Goal: Navigation & Orientation: Find specific page/section

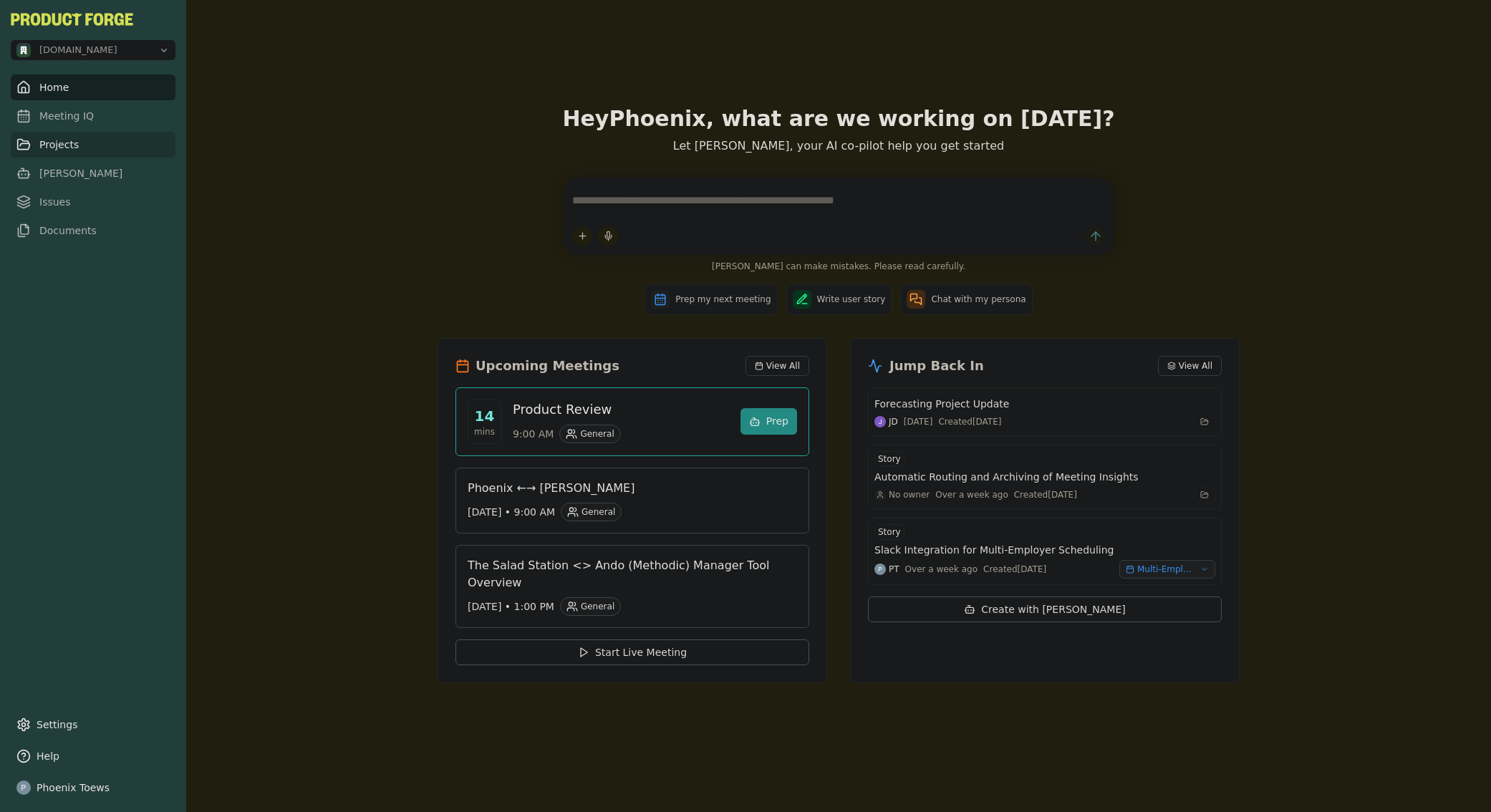
click at [79, 146] on link "Projects" at bounding box center [92, 144] width 165 height 26
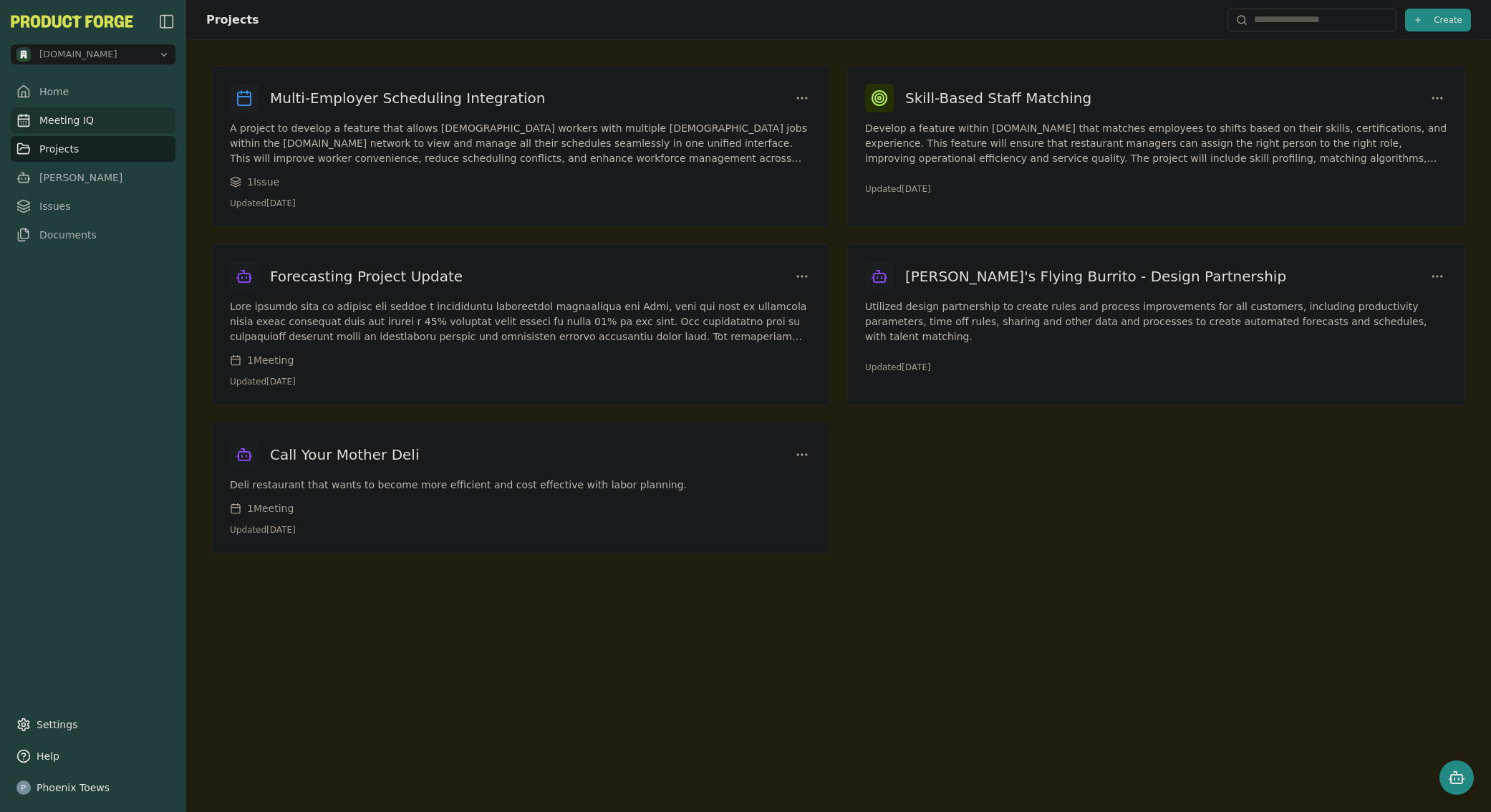
click at [99, 120] on link "Meeting IQ" at bounding box center [92, 120] width 165 height 26
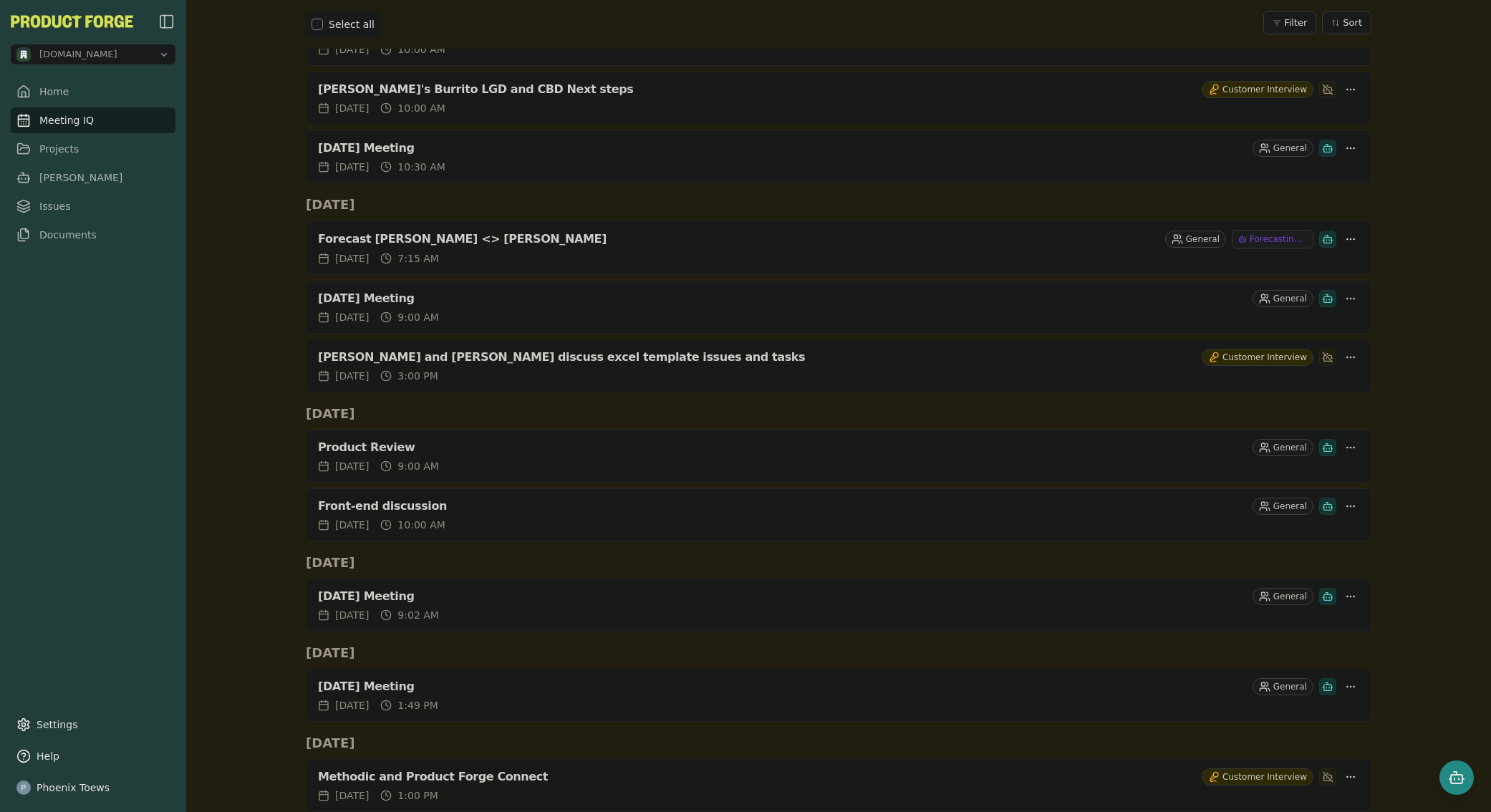
scroll to position [713, 0]
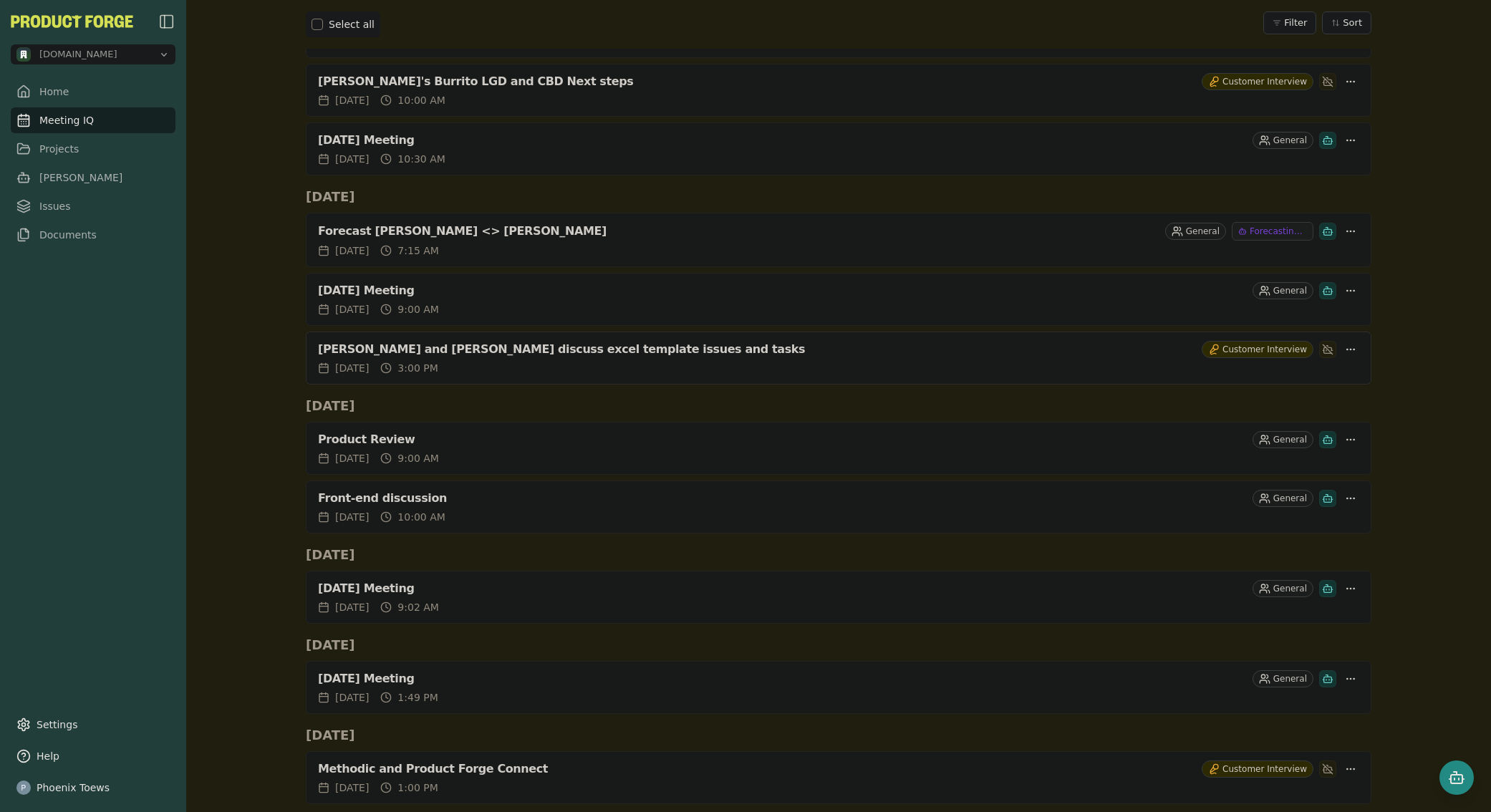
click at [567, 350] on div "[PERSON_NAME] and [PERSON_NAME] discuss excel template issues and tasks" at bounding box center [757, 350] width 878 height 14
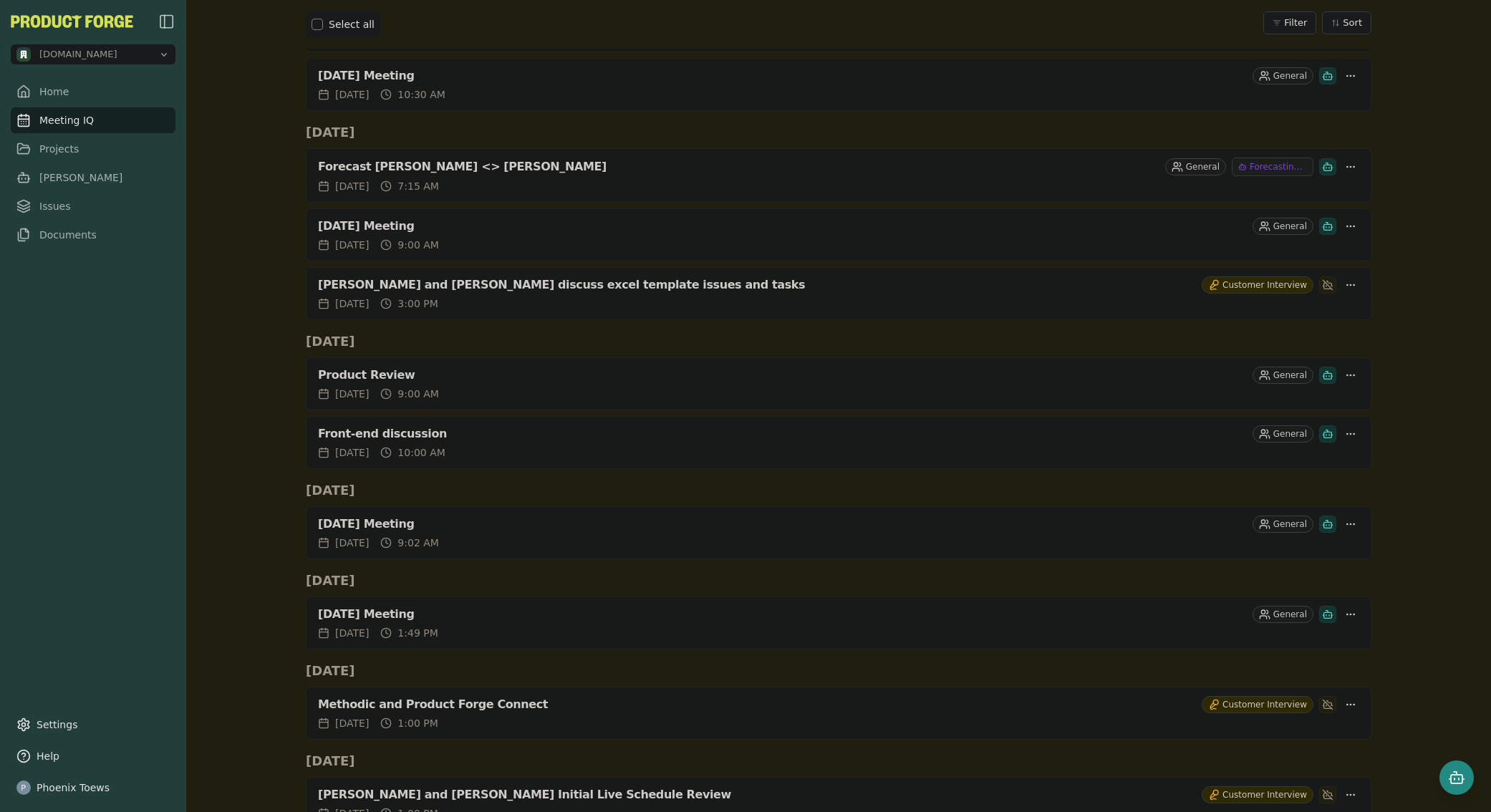
scroll to position [705, 0]
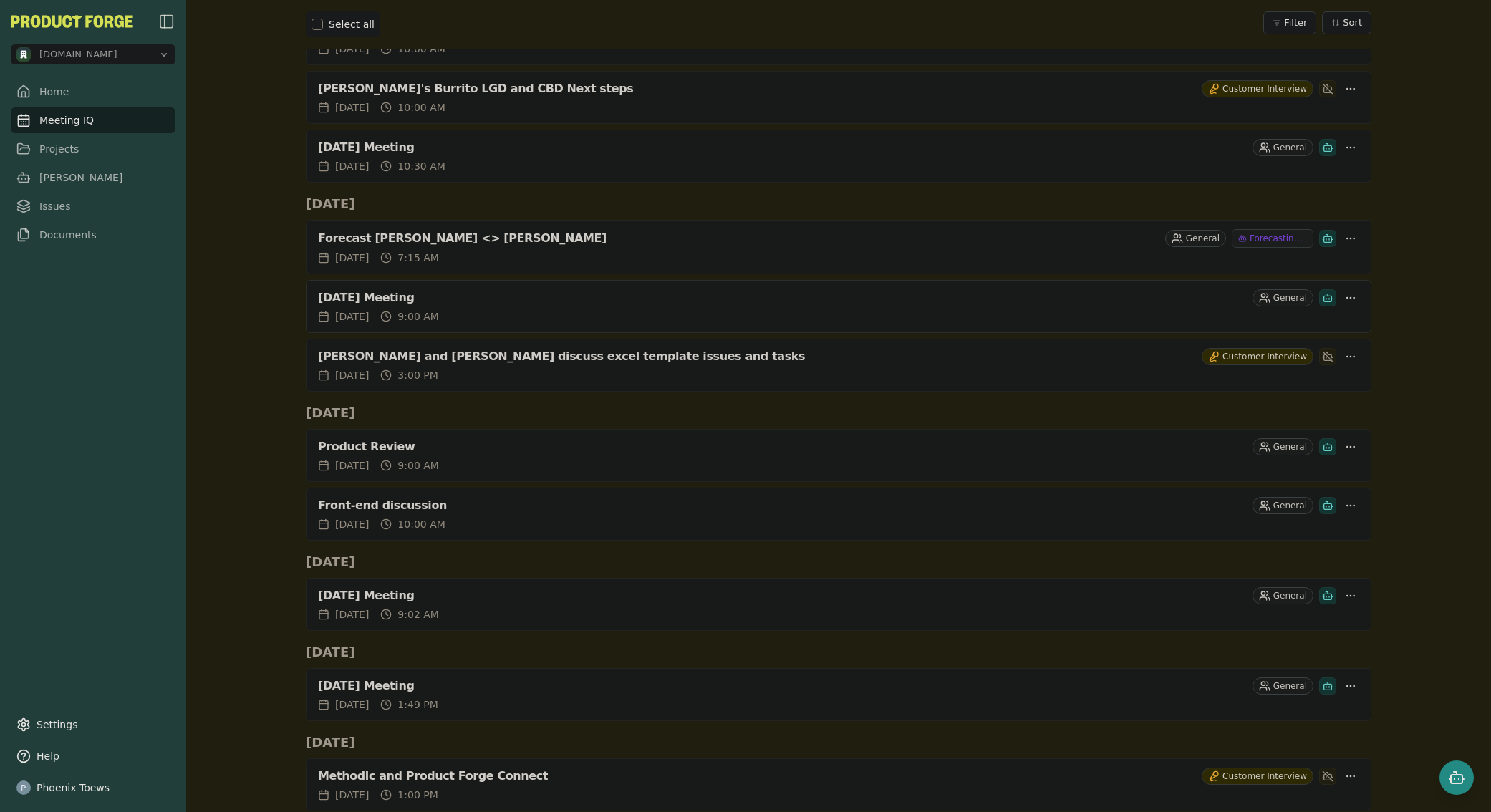
click at [345, 307] on div "[DATE] Meeting General" at bounding box center [839, 295] width 1064 height 29
click at [364, 296] on div "[DATE] Meeting" at bounding box center [782, 298] width 928 height 14
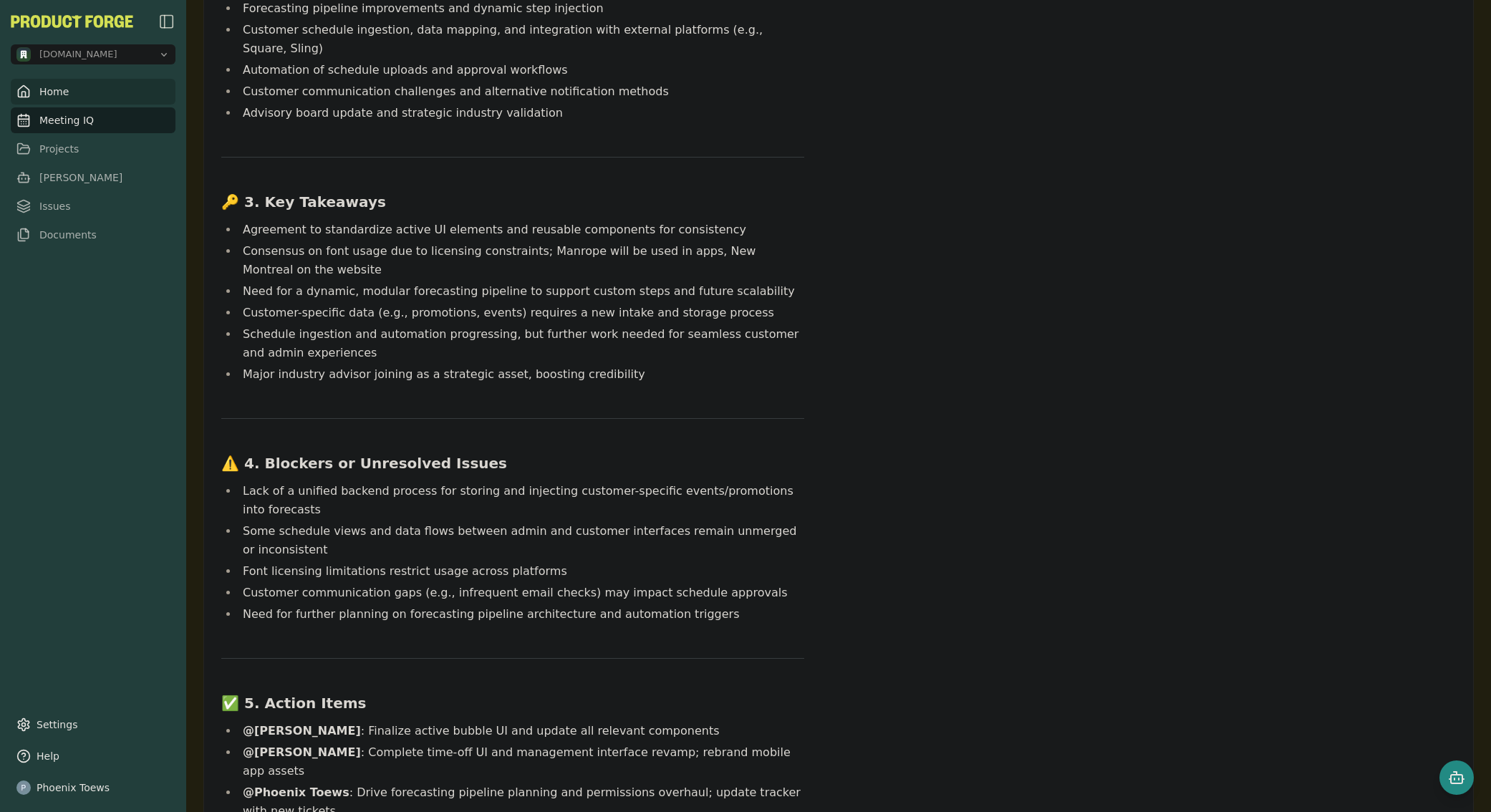
scroll to position [376, 0]
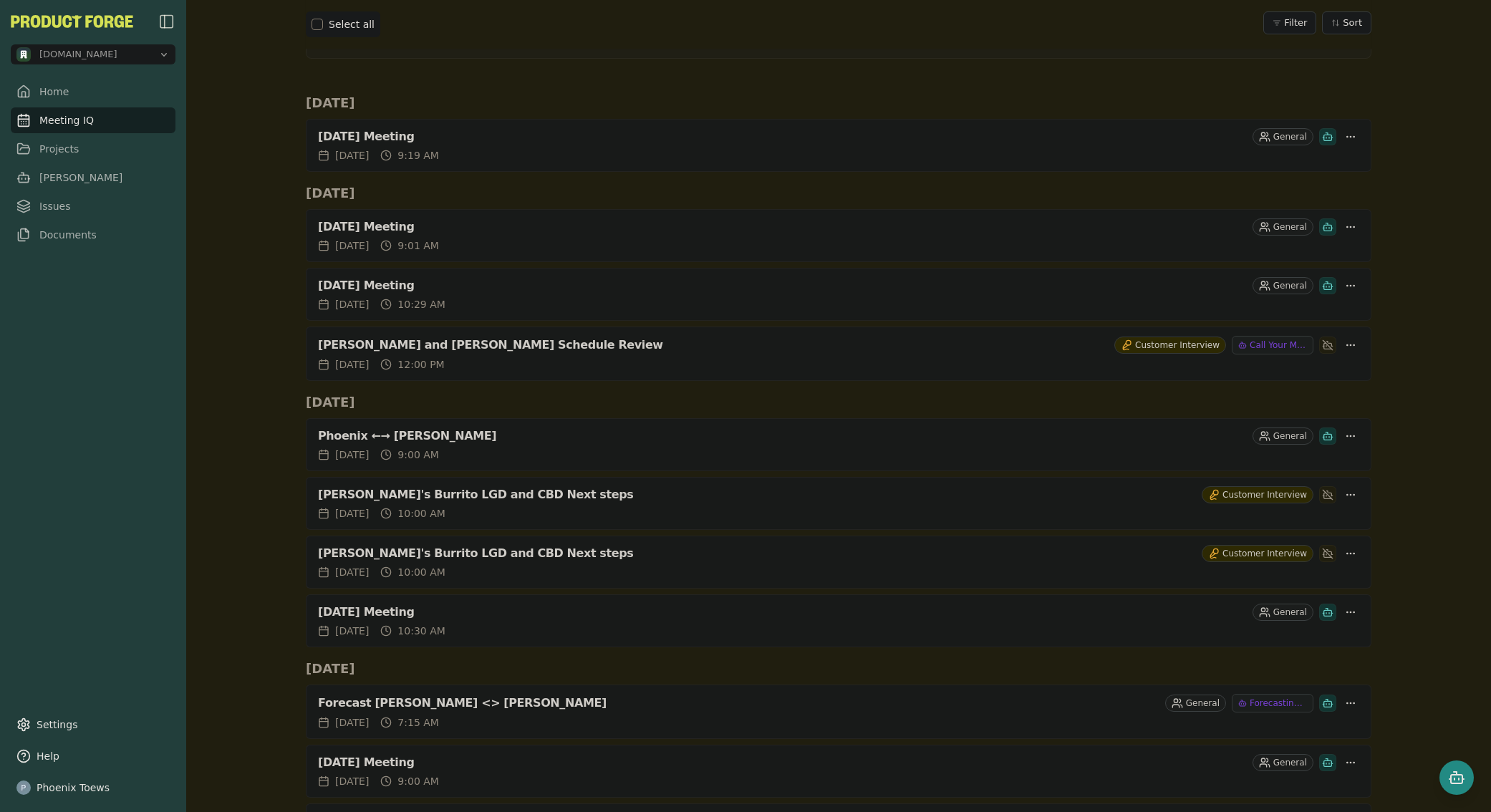
scroll to position [238, 0]
click at [341, 223] on div "[DATE] Meeting" at bounding box center [782, 229] width 928 height 14
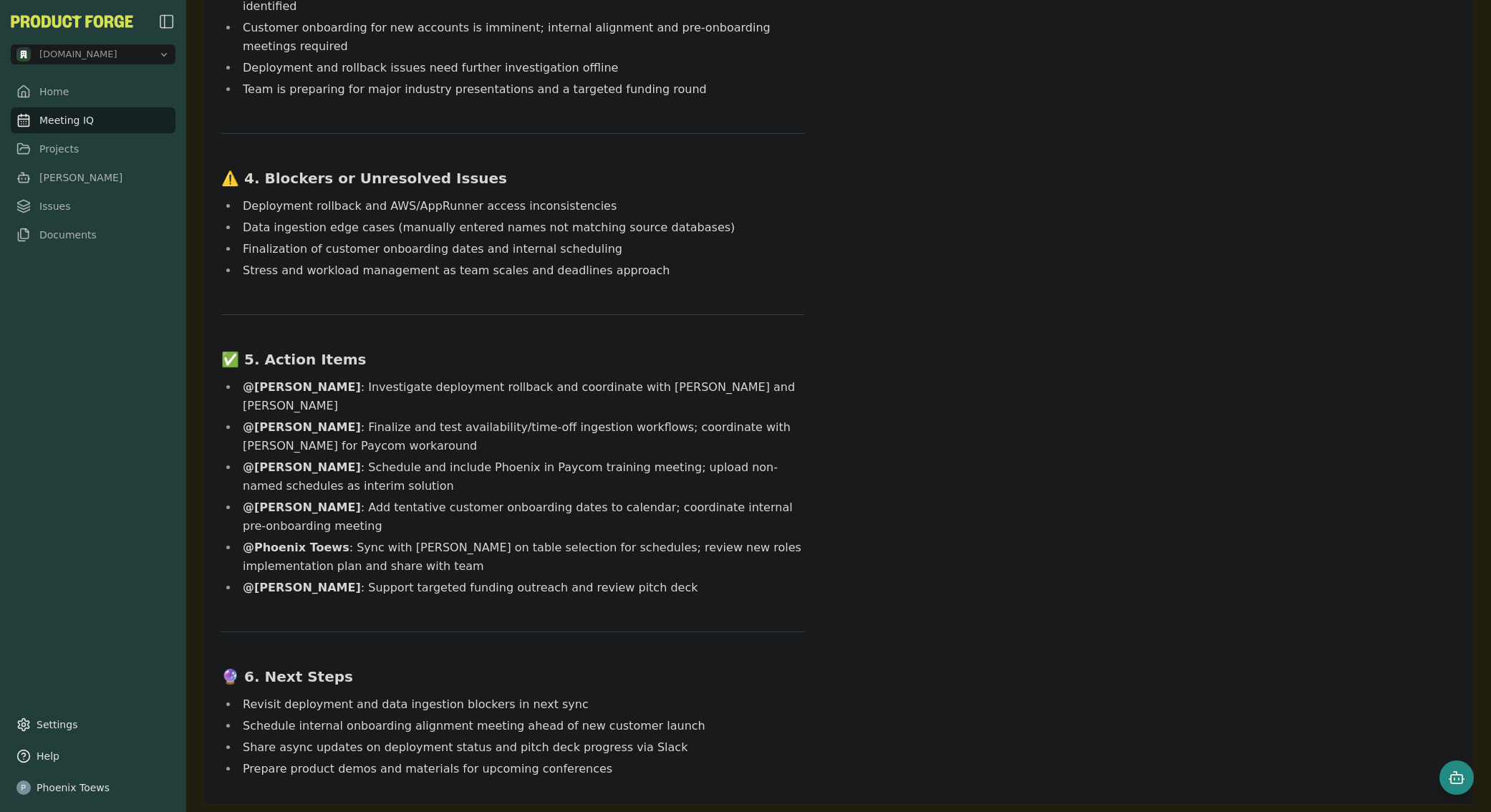
scroll to position [619, 0]
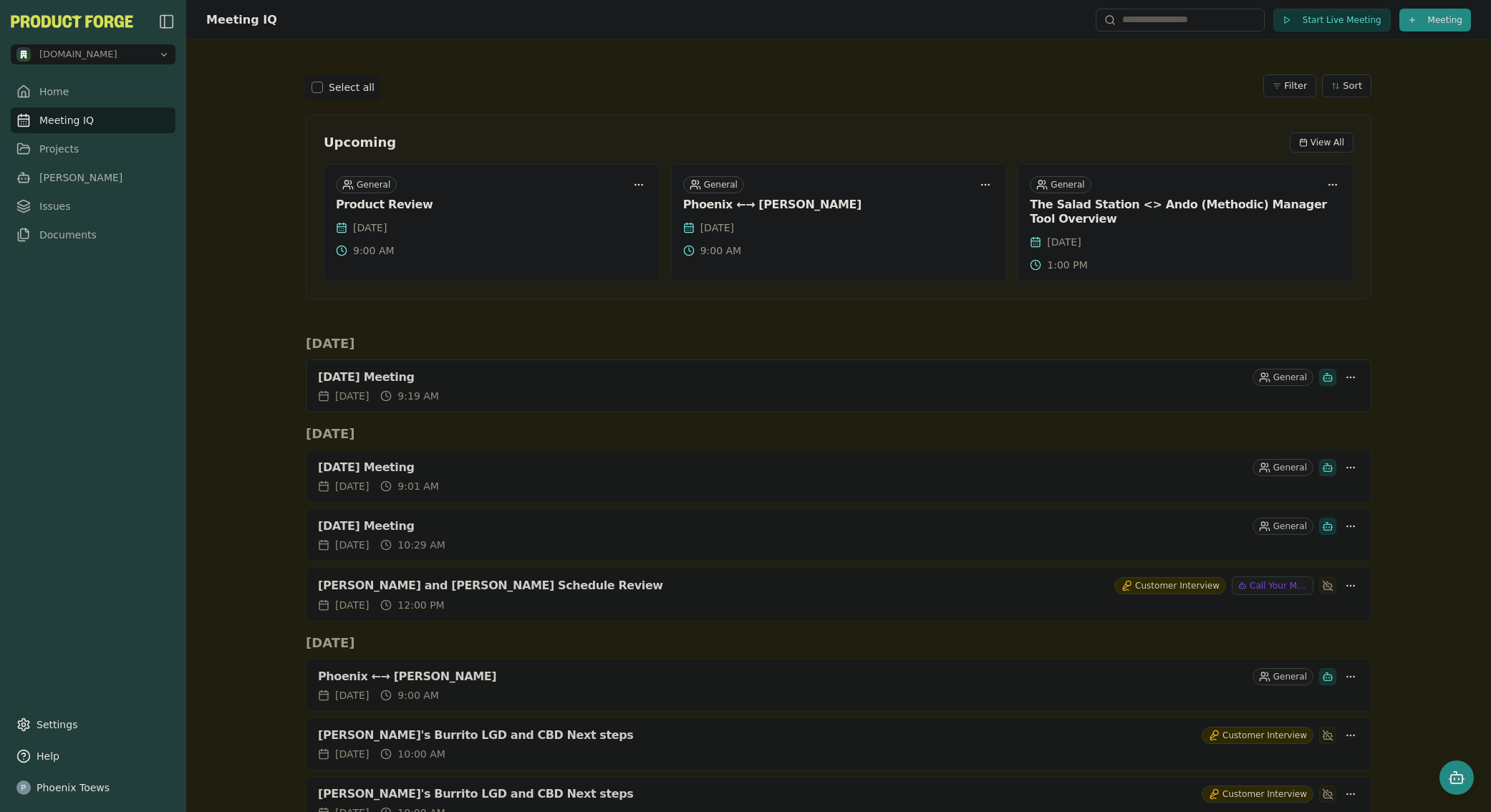
click at [353, 369] on div "[DATE] Meeting General" at bounding box center [838, 377] width 1041 height 17
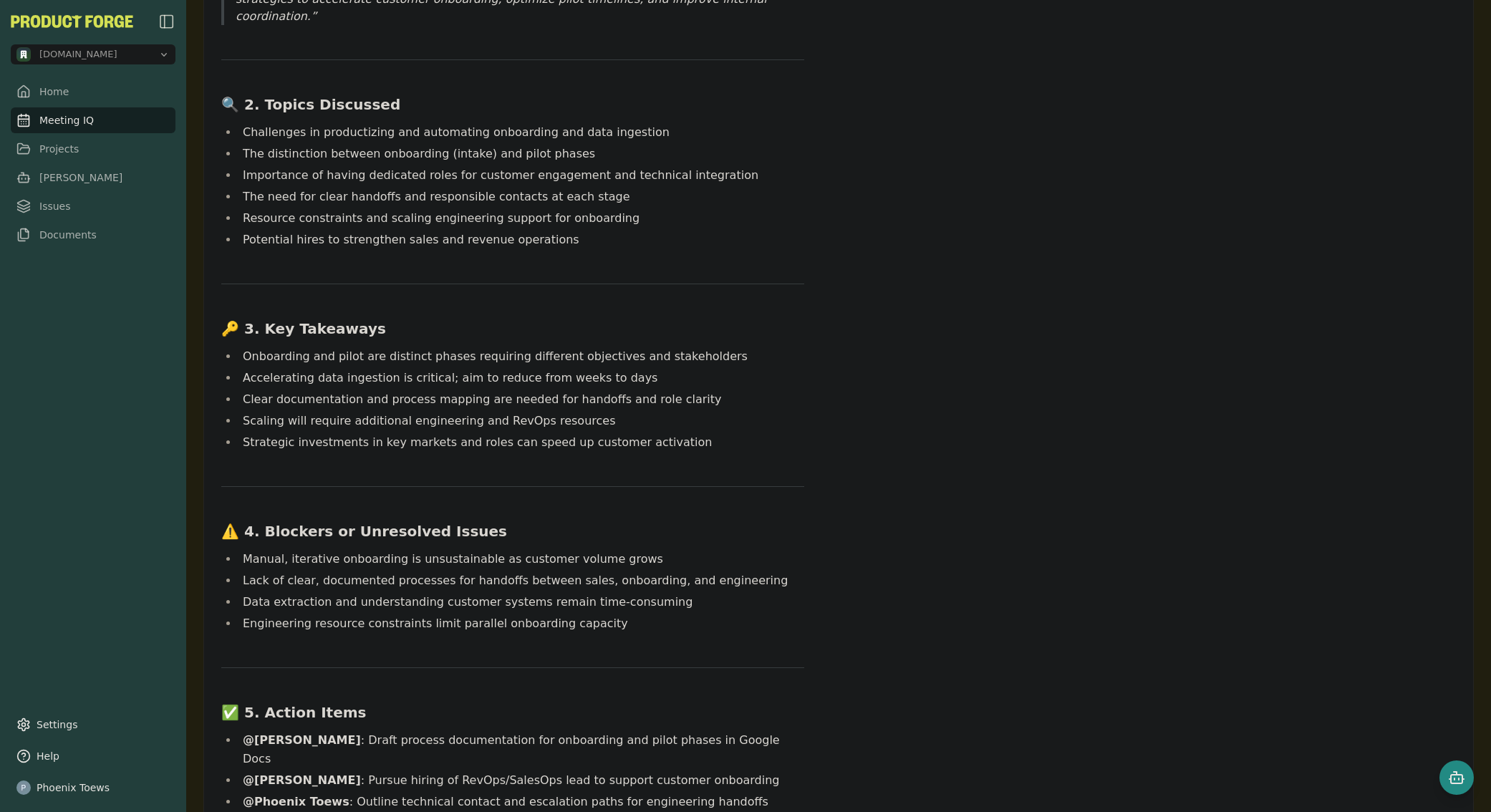
scroll to position [441, 0]
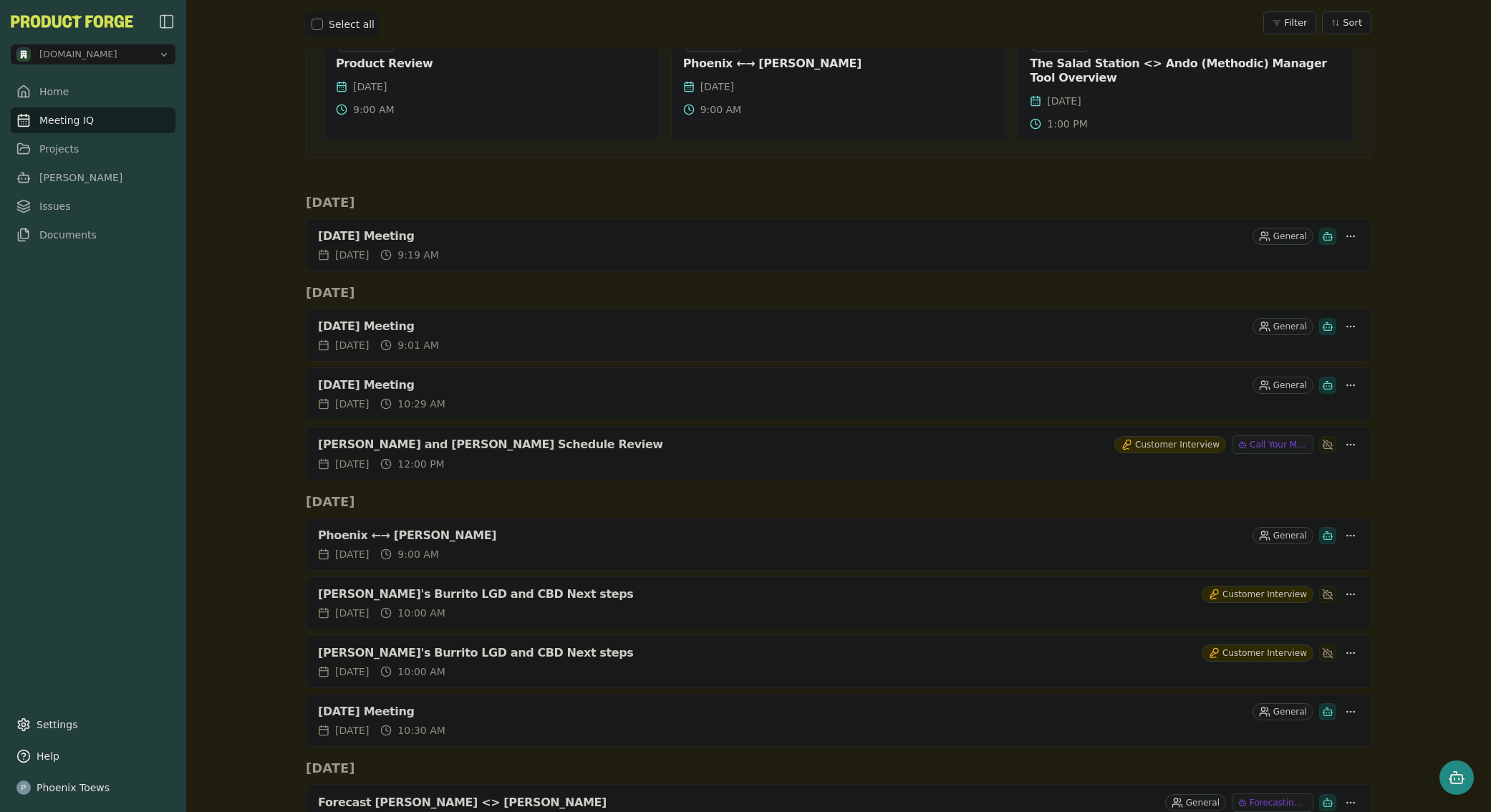
scroll to position [144, 0]
click at [325, 530] on div "Phoenix ←→ [PERSON_NAME]" at bounding box center [782, 533] width 928 height 14
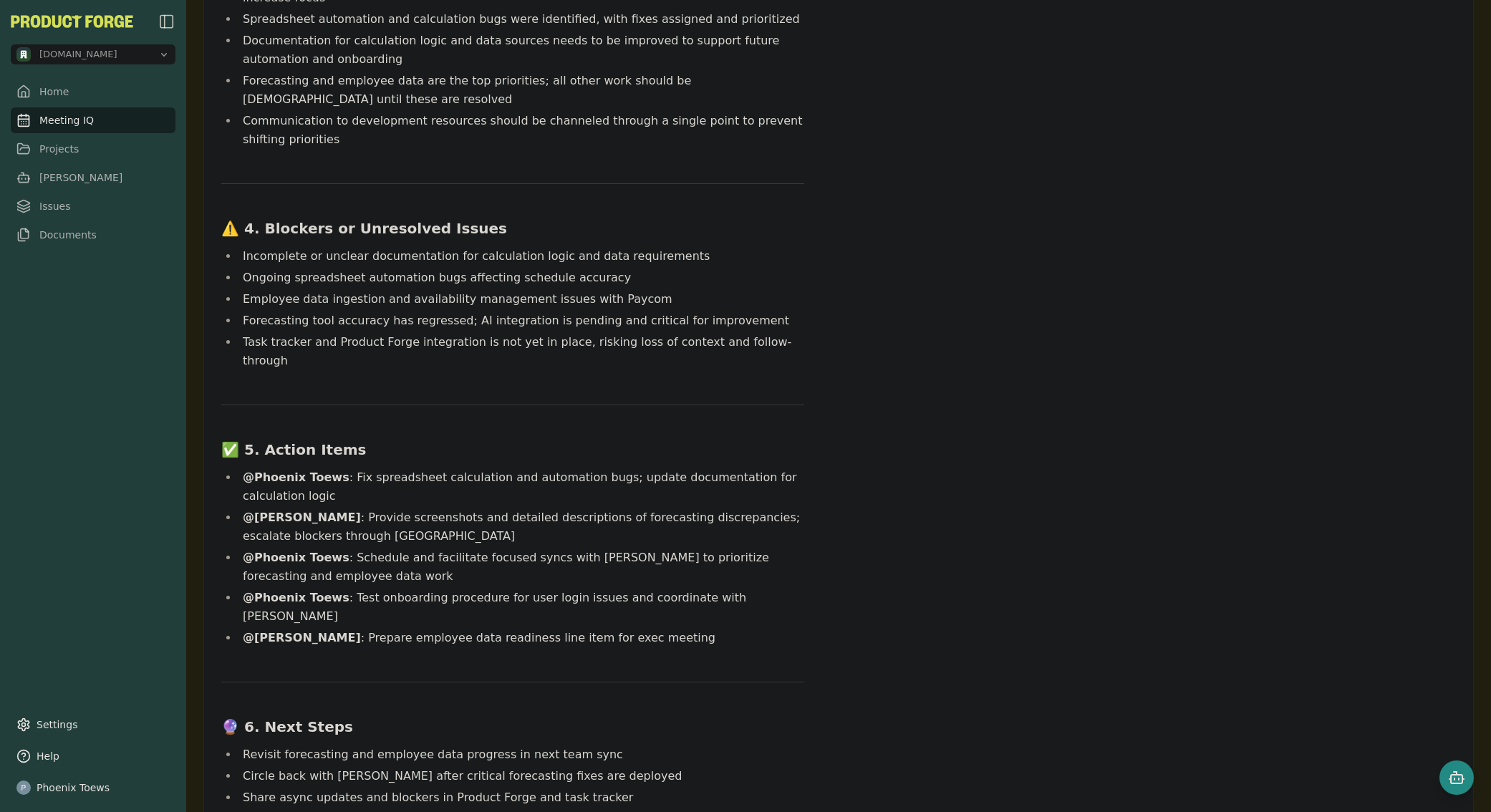
scroll to position [703, 0]
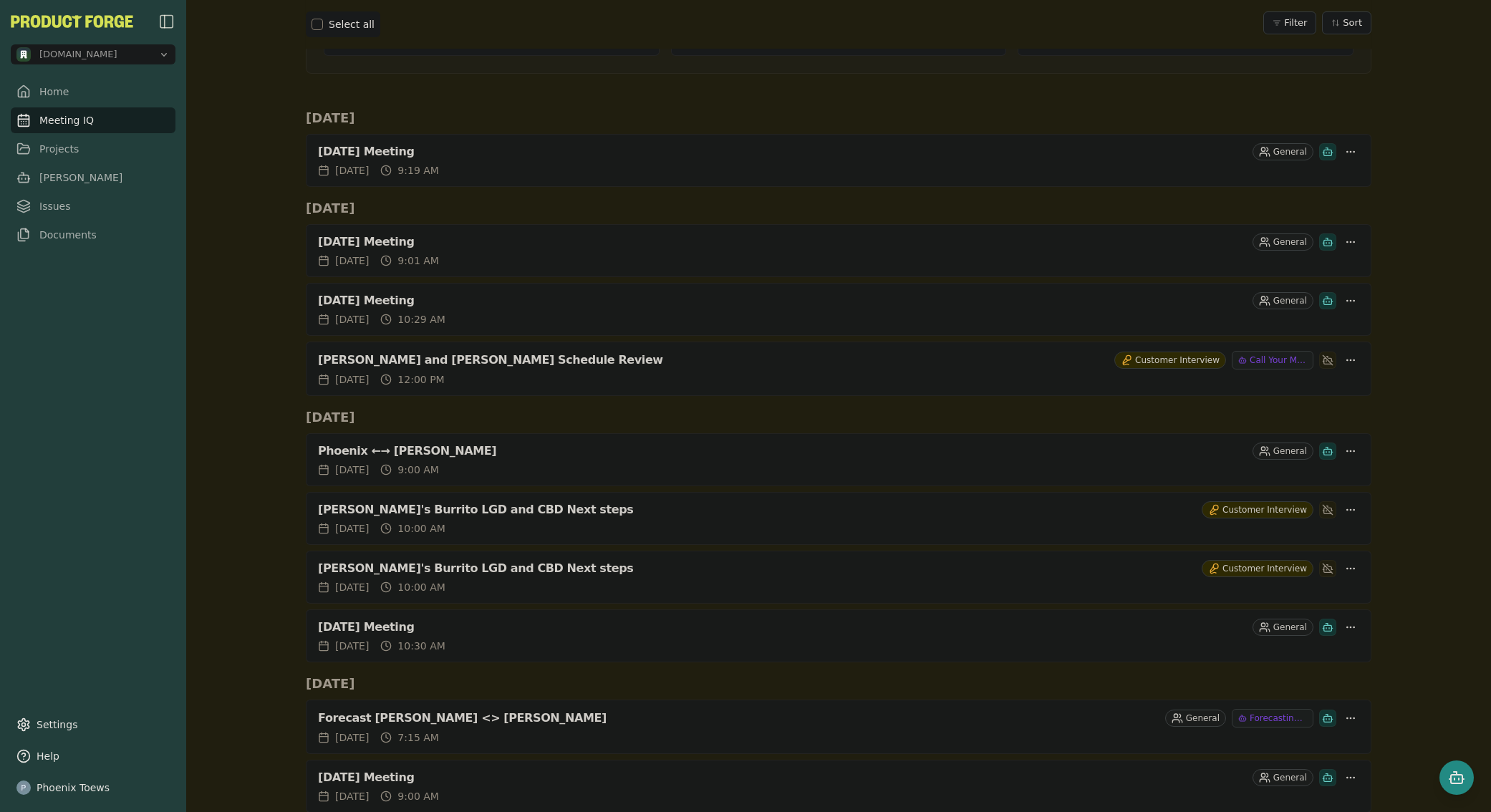
scroll to position [225, 0]
click at [375, 355] on div "[PERSON_NAME] and [PERSON_NAME] Schedule Review" at bounding box center [713, 360] width 790 height 14
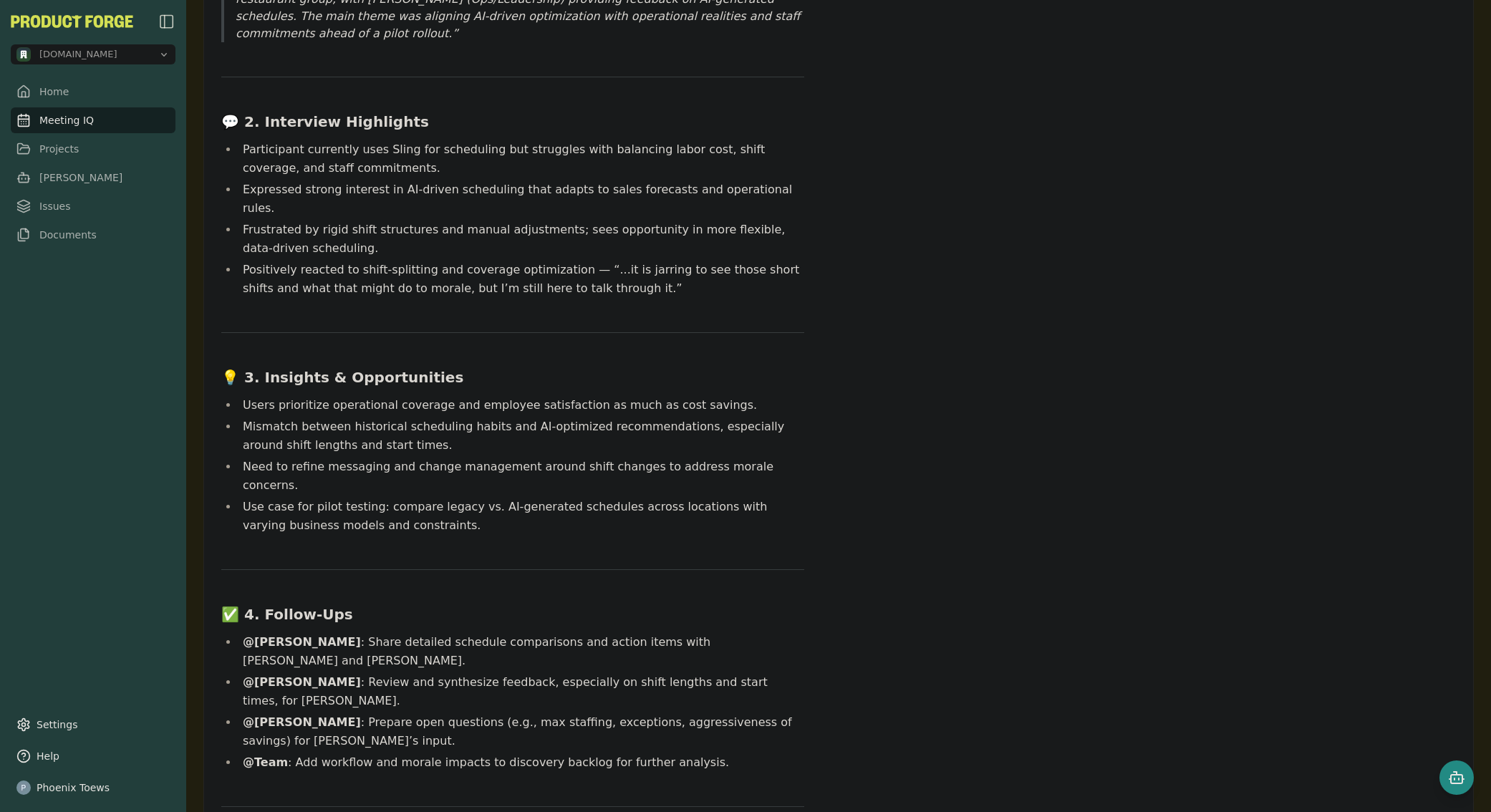
scroll to position [329, 0]
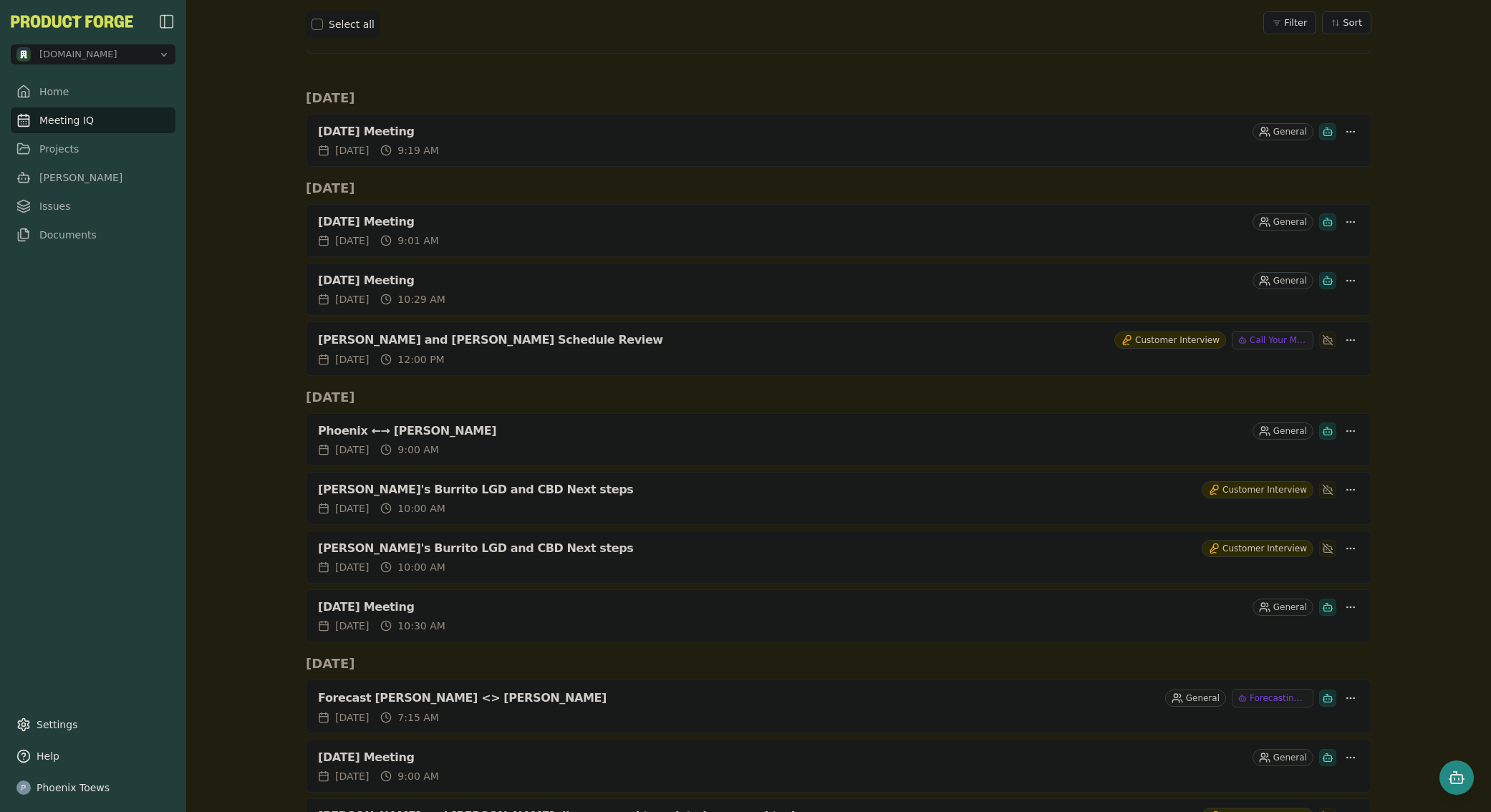
scroll to position [376, 0]
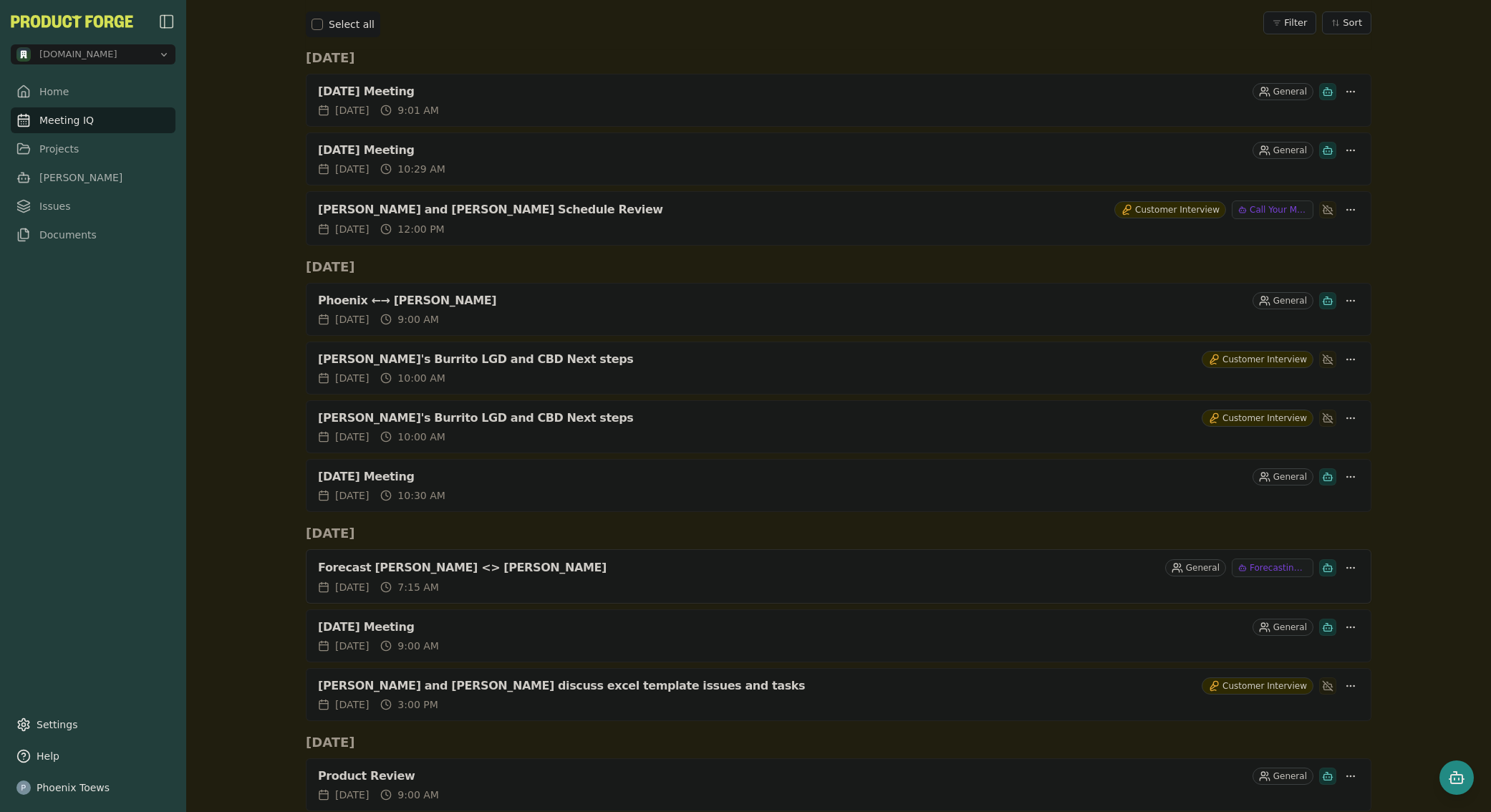
click at [359, 574] on div "Forecast [PERSON_NAME] <> [PERSON_NAME]" at bounding box center [738, 568] width 841 height 14
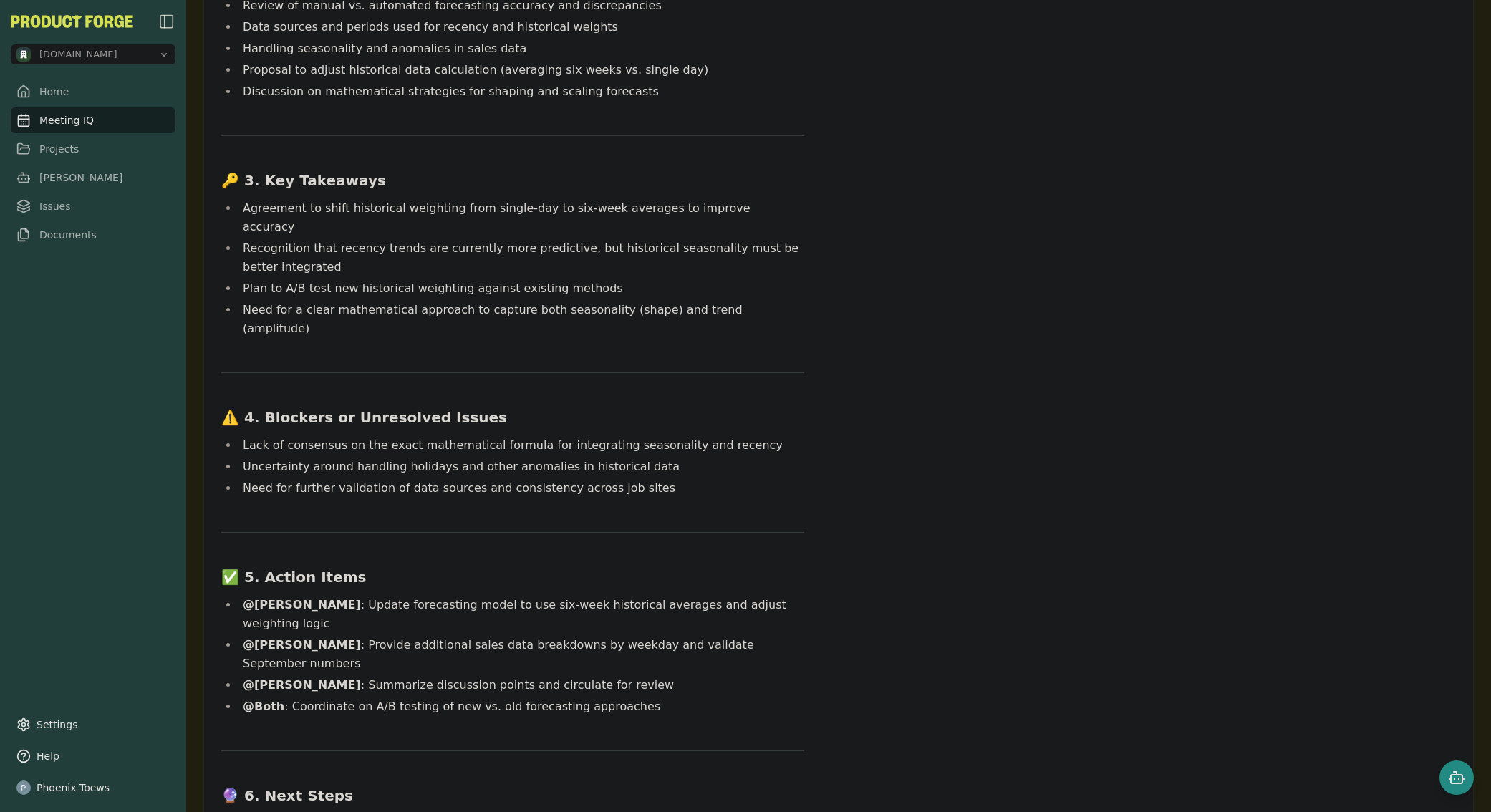
scroll to position [274, 0]
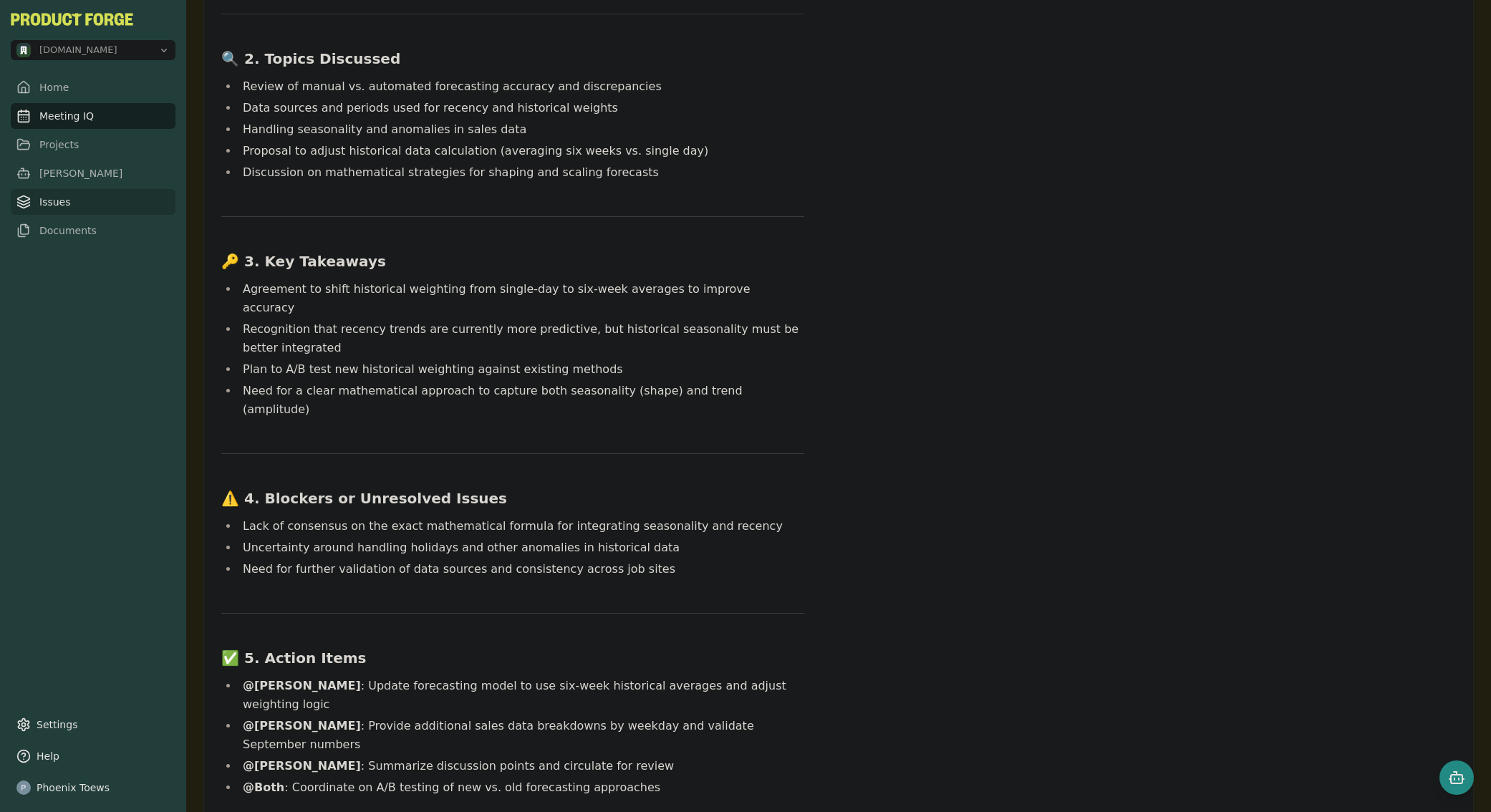
click at [54, 202] on link "Issues" at bounding box center [92, 202] width 165 height 26
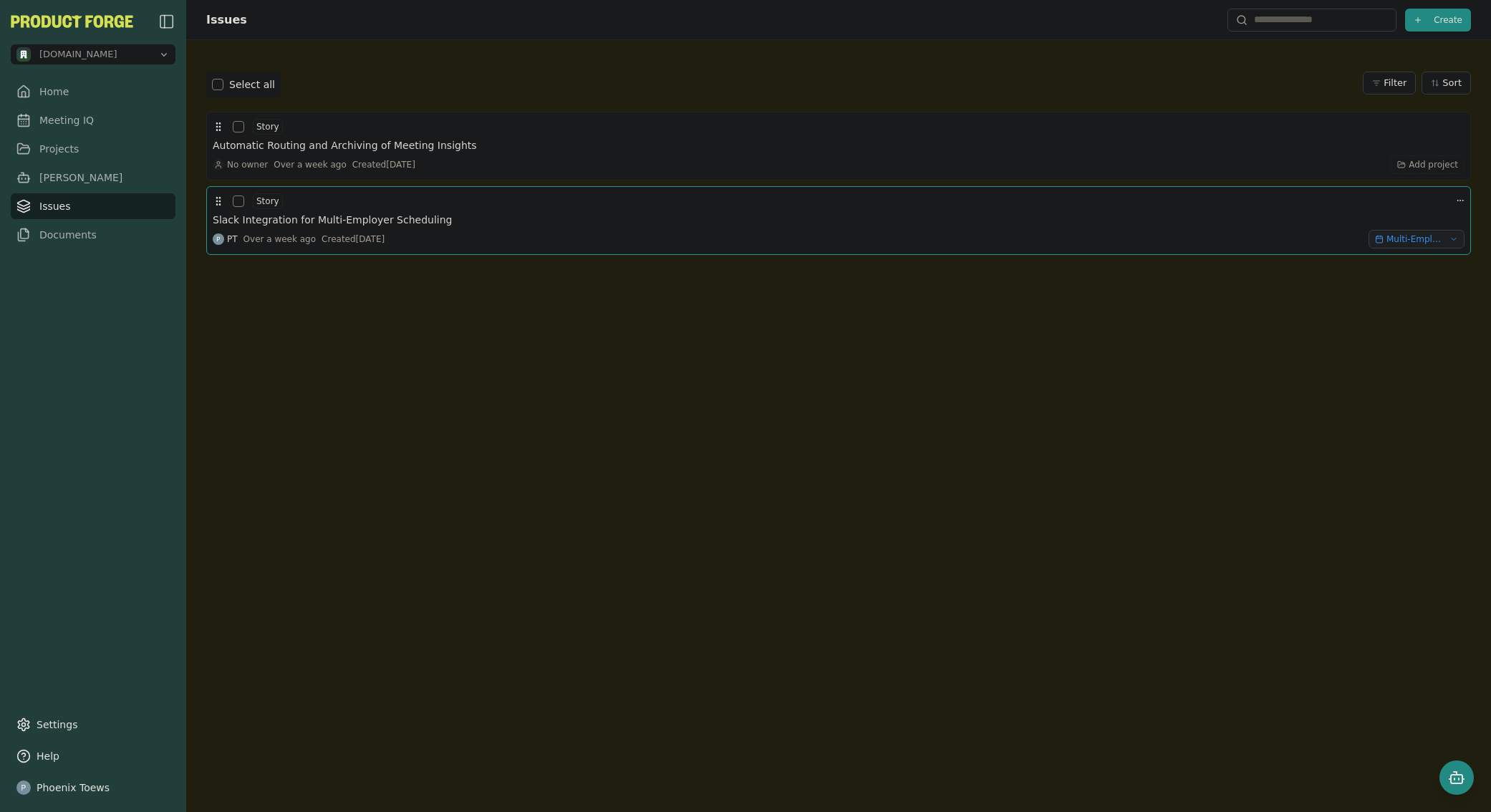
click at [319, 221] on h3 "Slack Integration for Multi-Employer Scheduling" at bounding box center [332, 220] width 239 height 14
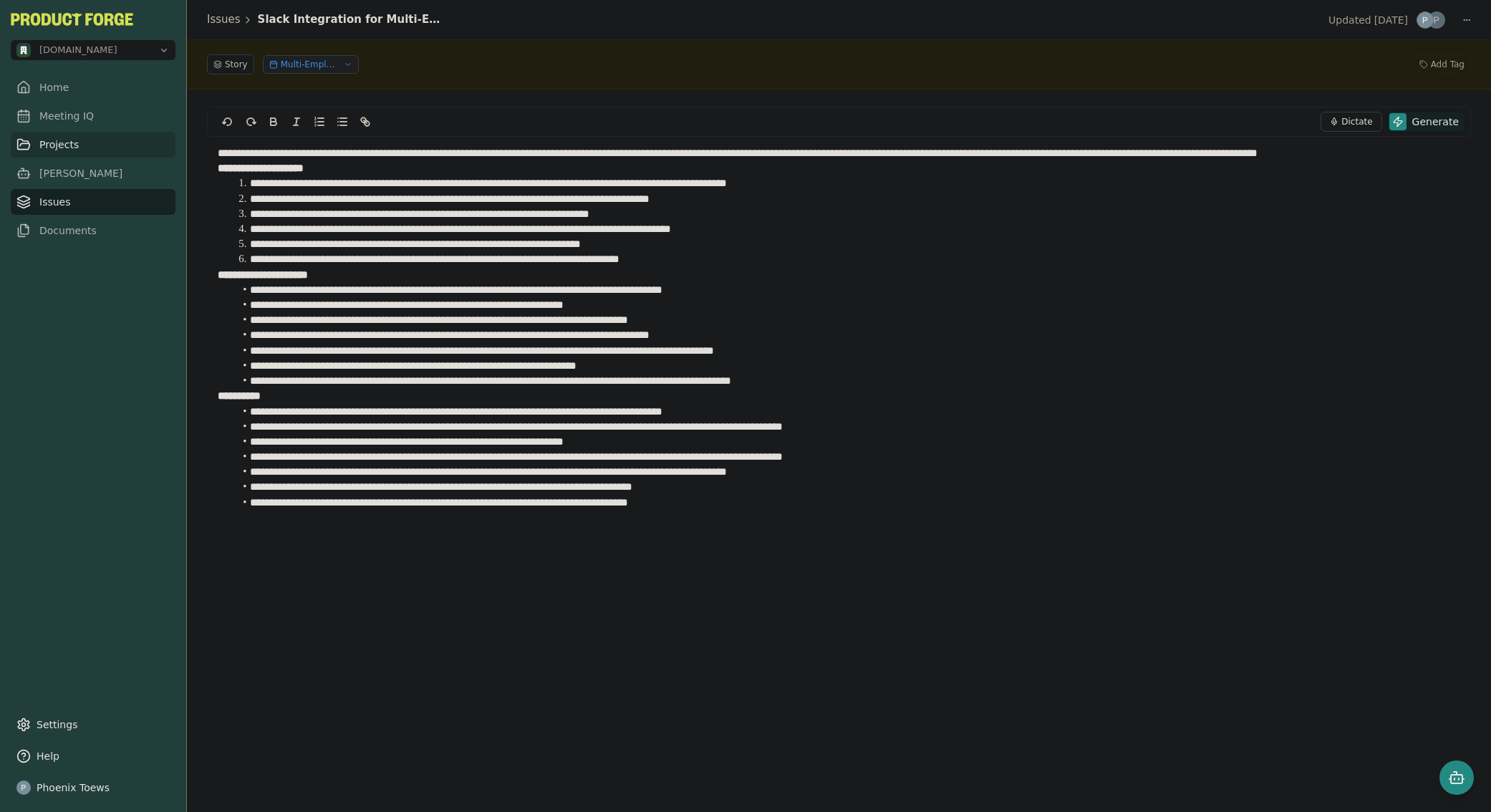
click at [42, 144] on link "Projects" at bounding box center [92, 144] width 165 height 26
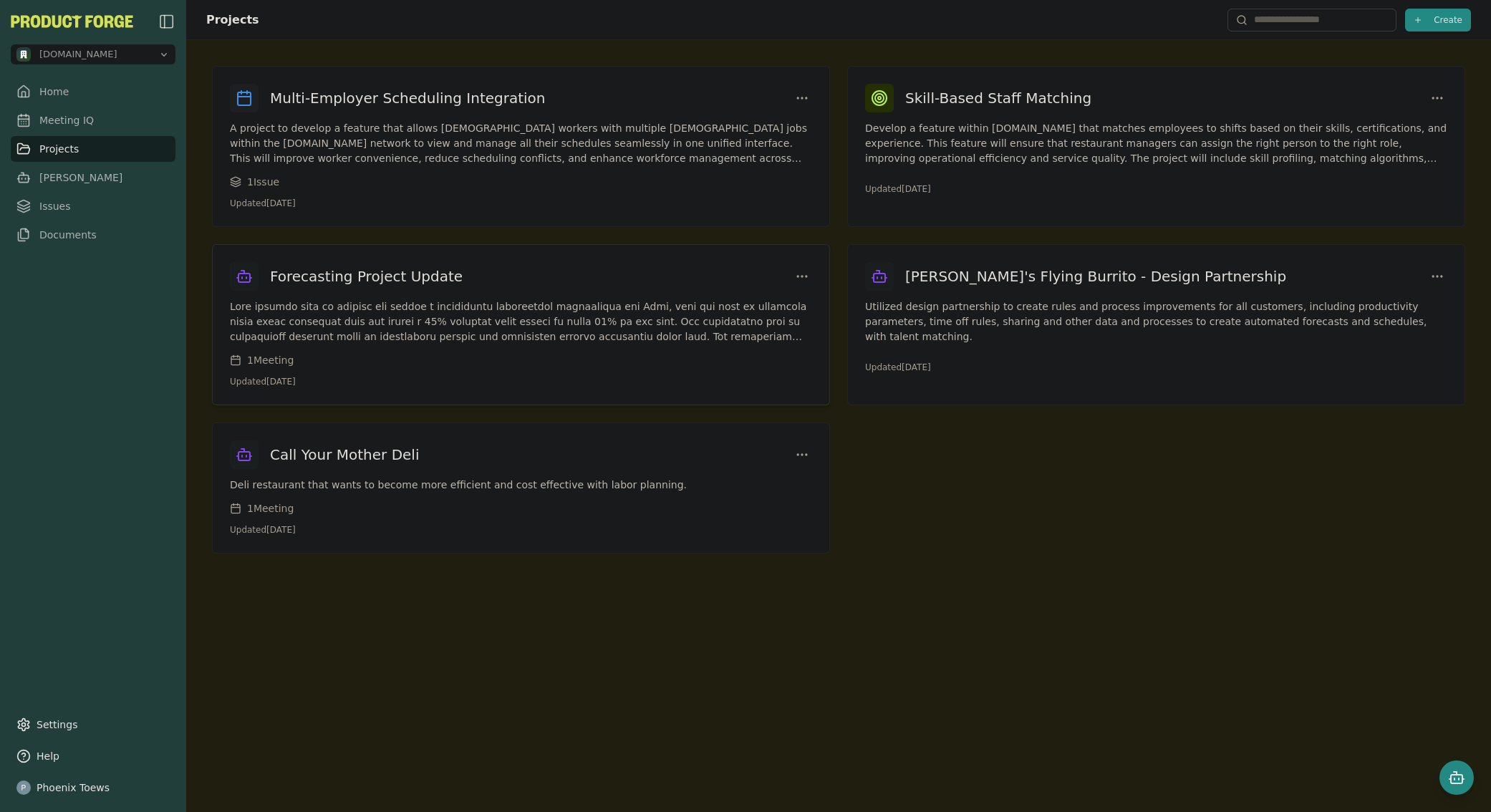
click at [329, 272] on h3 "Forecasting Project Update" at bounding box center [366, 276] width 193 height 20
click at [49, 114] on link "Meeting IQ" at bounding box center [92, 116] width 165 height 26
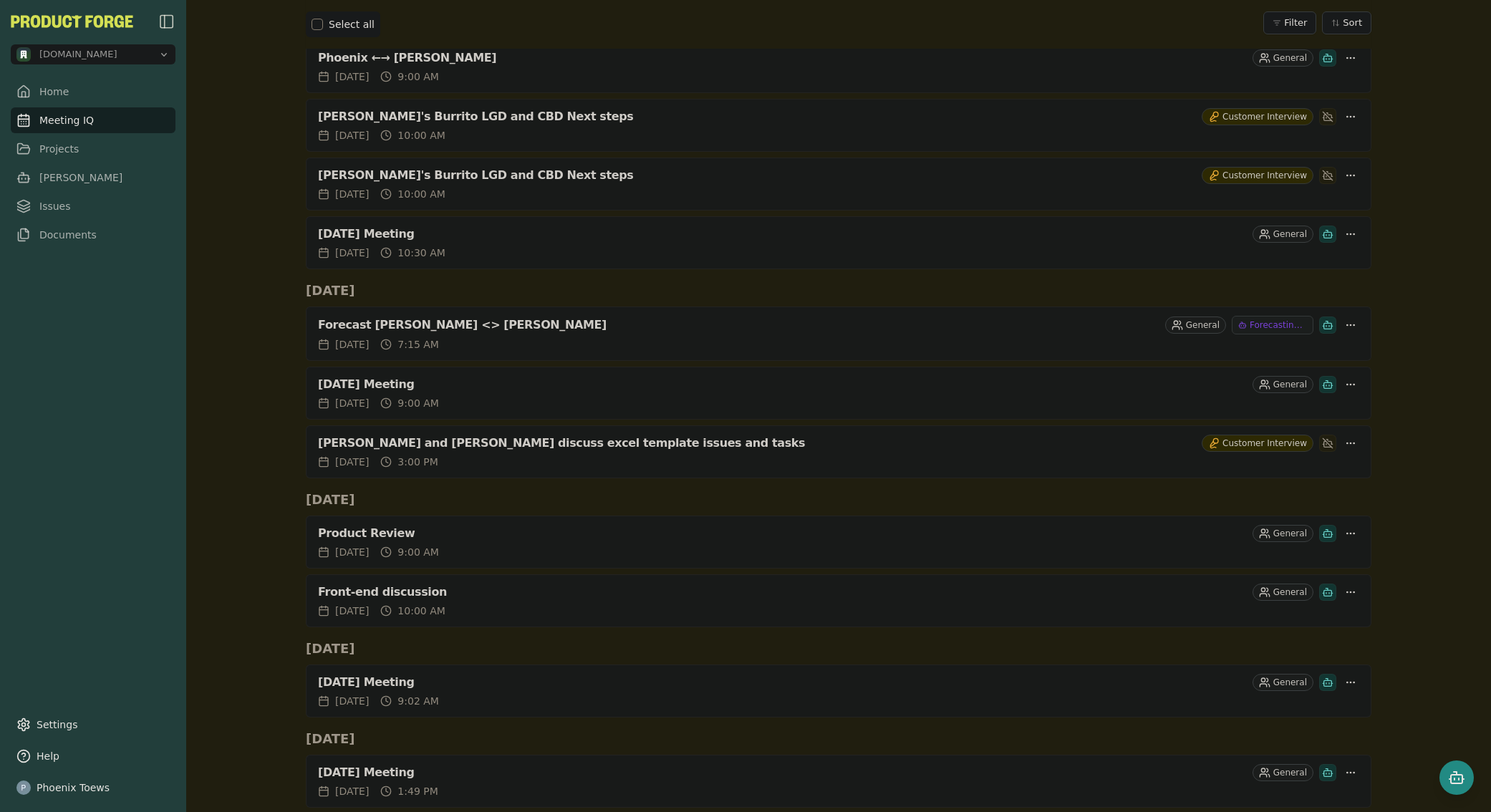
scroll to position [818, 0]
